Goal: Find specific page/section: Locate a particular part of the current website

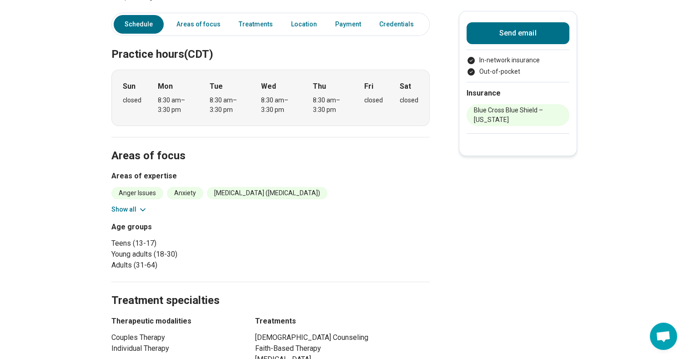
scroll to position [192, 0]
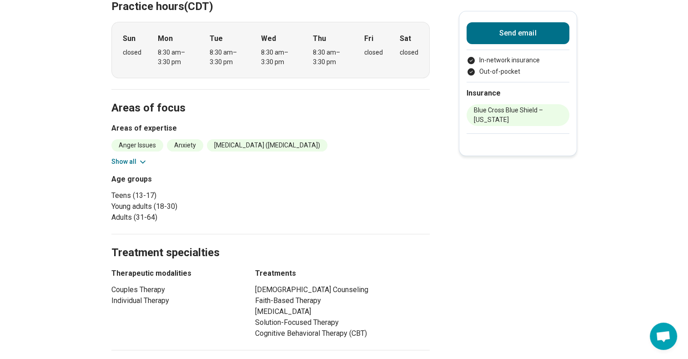
click at [634, 112] on main "[PERSON_NAME] Licensed Specialist Clinical Social Work (LSCSW) Please inquire U…" at bounding box center [344, 290] width 688 height 893
click at [139, 161] on button "Show all" at bounding box center [129, 162] width 36 height 10
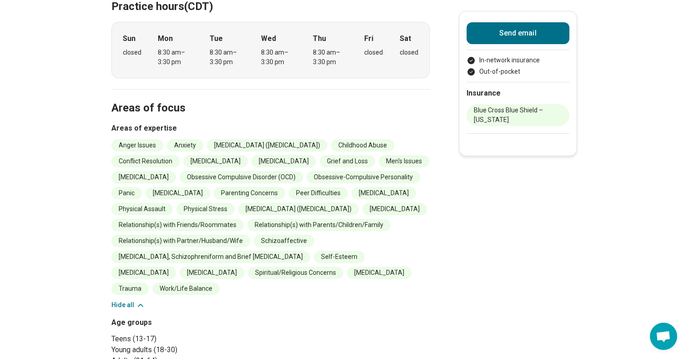
click at [72, 172] on main "[PERSON_NAME] Licensed Specialist Clinical Social Work (LSCSW) Please inquire U…" at bounding box center [344, 362] width 688 height 1036
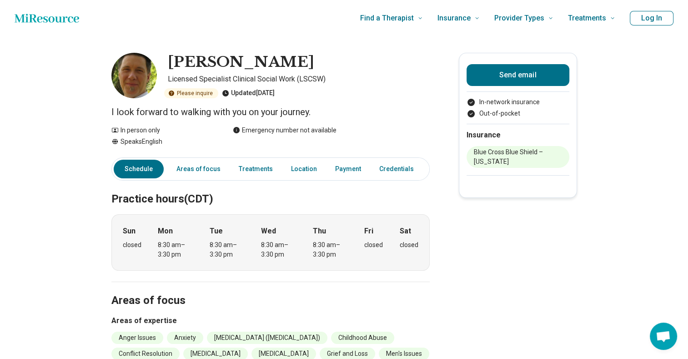
click at [187, 57] on h1 "[PERSON_NAME]" at bounding box center [241, 62] width 146 height 19
click at [184, 58] on h1 "[PERSON_NAME]" at bounding box center [241, 62] width 146 height 19
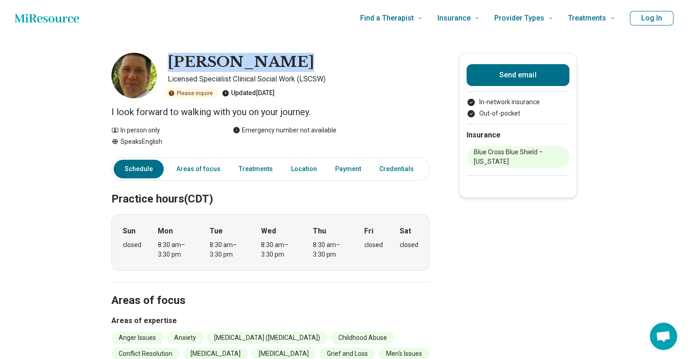
drag, startPoint x: 173, startPoint y: 64, endPoint x: 301, endPoint y: 59, distance: 128.3
click at [301, 59] on div "[PERSON_NAME]" at bounding box center [299, 62] width 262 height 19
click at [294, 60] on div "[PERSON_NAME]" at bounding box center [299, 62] width 262 height 19
drag, startPoint x: 290, startPoint y: 61, endPoint x: 164, endPoint y: 59, distance: 126.8
click at [164, 59] on div "[PERSON_NAME] Licensed Specialist Clinical Social Work (LSCSW) Please inquire U…" at bounding box center [270, 75] width 318 height 45
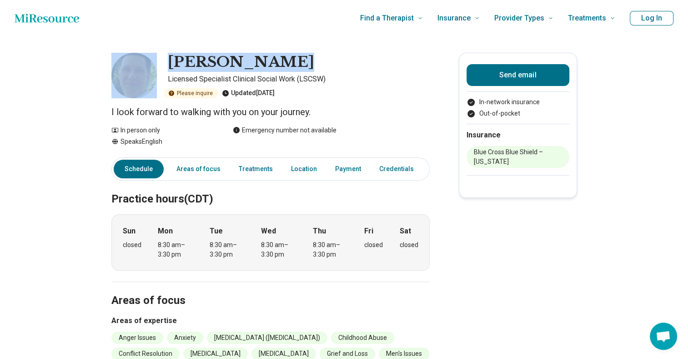
click at [170, 59] on div "[PERSON_NAME] Licensed Specialist Clinical Social Work (LSCSW) Please inquire U…" at bounding box center [270, 75] width 318 height 45
drag, startPoint x: 170, startPoint y: 59, endPoint x: 305, endPoint y: 55, distance: 135.0
click at [305, 55] on div "[PERSON_NAME] Licensed Specialist Clinical Social Work (LSCSW) Please inquire U…" at bounding box center [270, 75] width 318 height 45
click at [305, 55] on div "[PERSON_NAME]" at bounding box center [299, 62] width 262 height 19
click at [302, 55] on div "[PERSON_NAME]" at bounding box center [299, 62] width 262 height 19
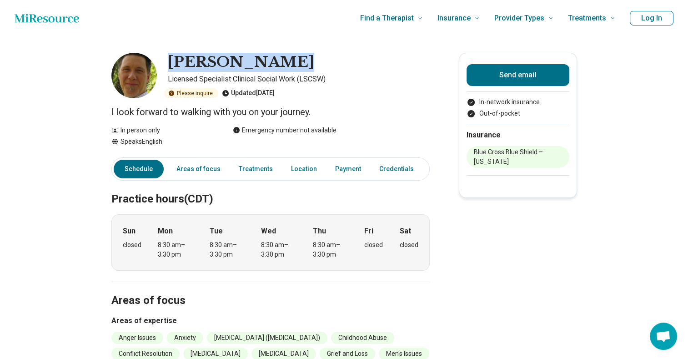
drag, startPoint x: 302, startPoint y: 55, endPoint x: 170, endPoint y: 60, distance: 131.4
click at [170, 60] on div "[PERSON_NAME] Licensed Specialist Clinical Social Work (LSCSW) Please inquire U…" at bounding box center [270, 75] width 318 height 45
drag, startPoint x: 172, startPoint y: 61, endPoint x: 310, endPoint y: 57, distance: 138.7
click at [310, 57] on div "[PERSON_NAME]" at bounding box center [299, 62] width 262 height 19
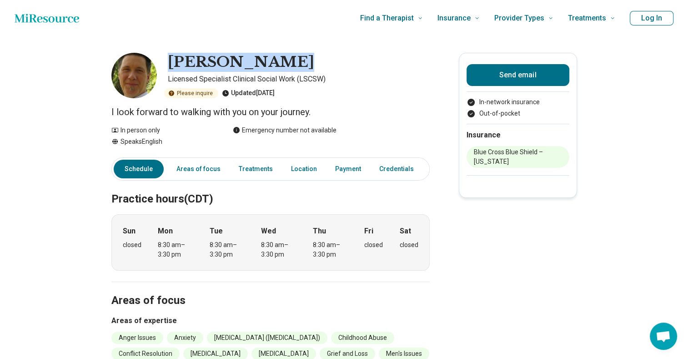
click at [310, 57] on div "[PERSON_NAME]" at bounding box center [299, 62] width 262 height 19
